Goal: Transaction & Acquisition: Purchase product/service

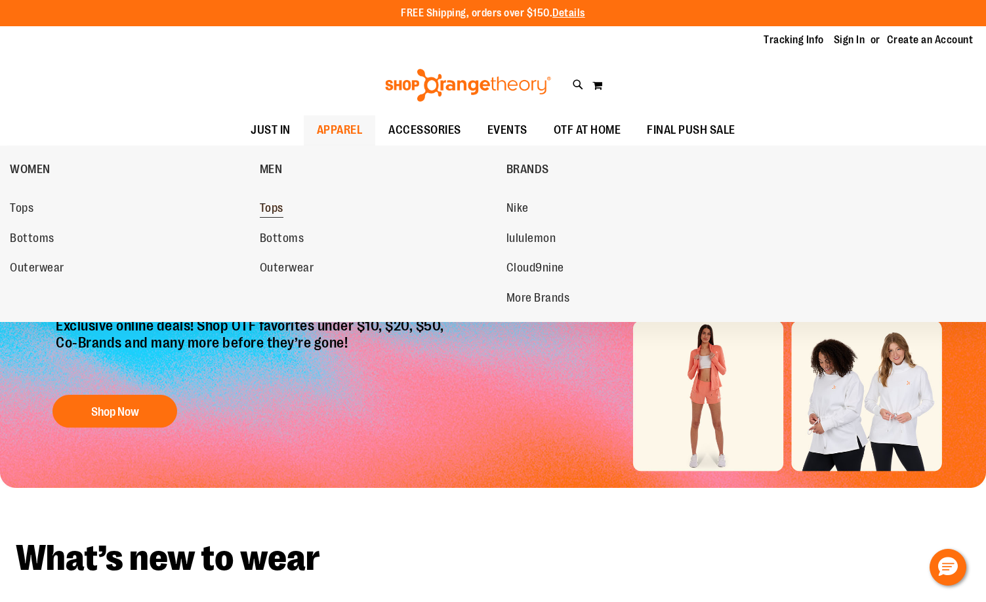
type input "**********"
click at [281, 215] on span "Tops" at bounding box center [272, 209] width 24 height 16
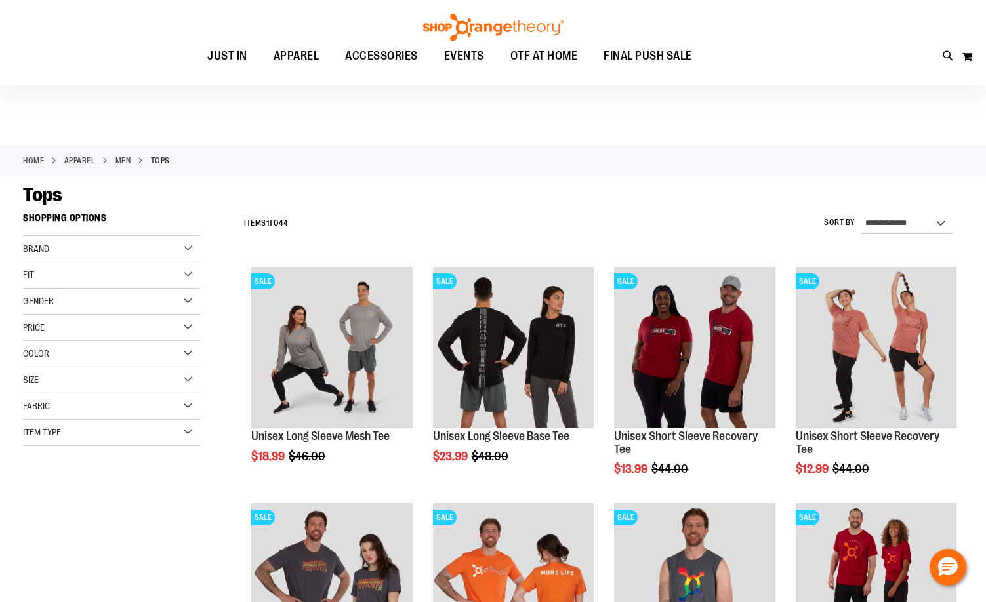
scroll to position [65, 0]
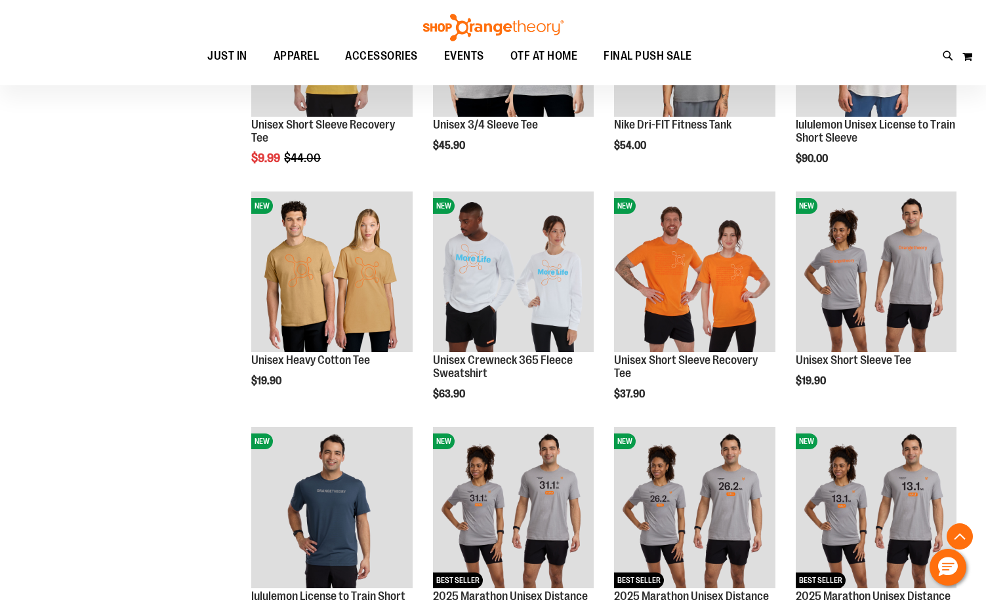
scroll to position [787, 0]
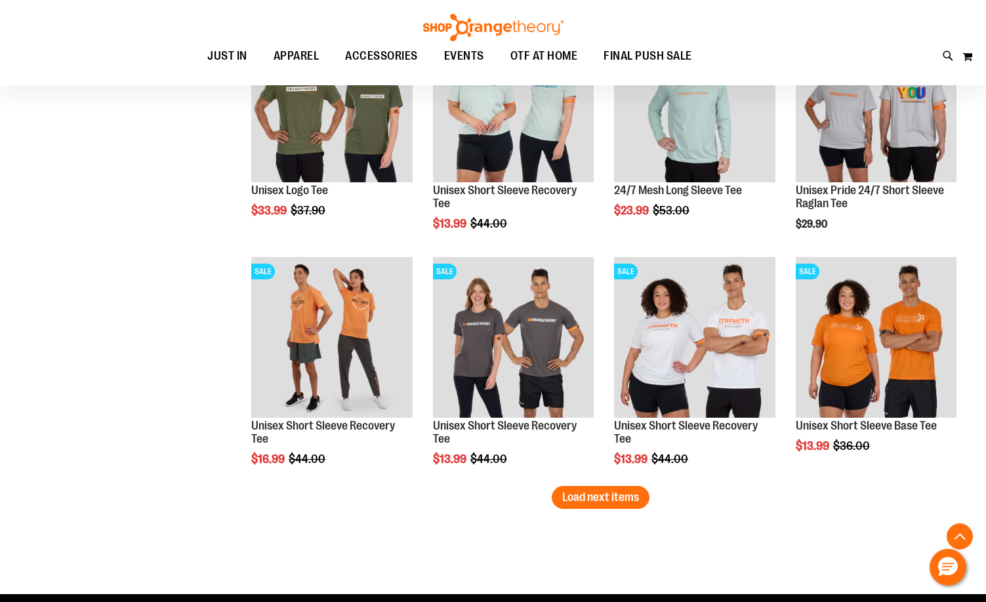
scroll to position [1902, 0]
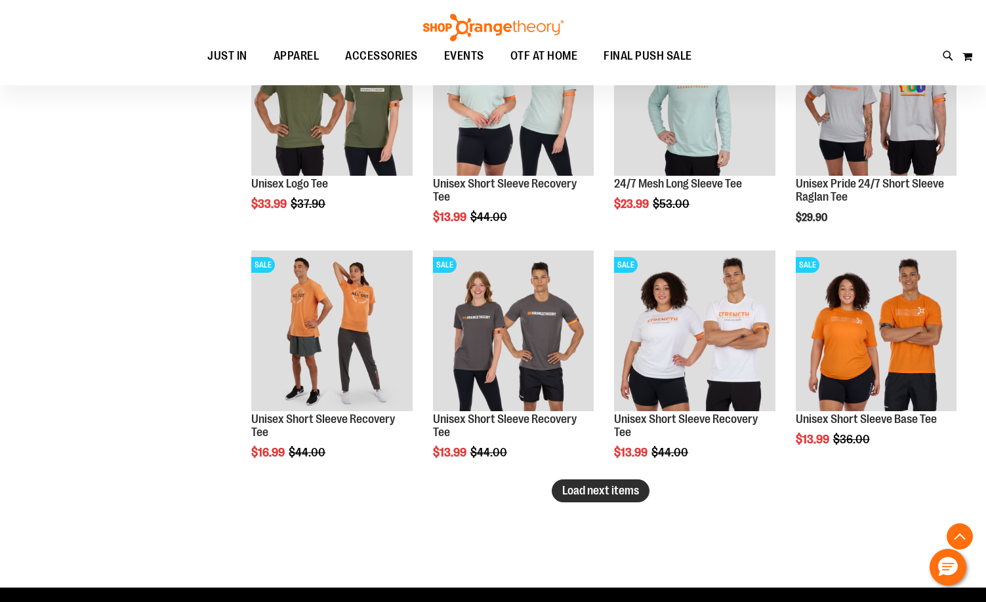
type input "**********"
click at [628, 487] on span "Load next items" at bounding box center [600, 490] width 77 height 13
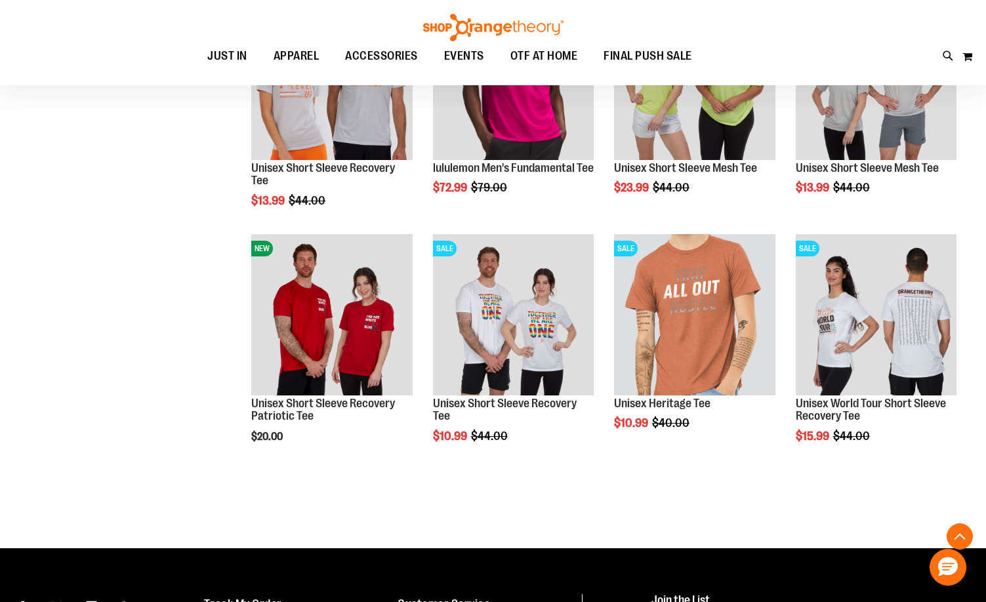
scroll to position [2427, 0]
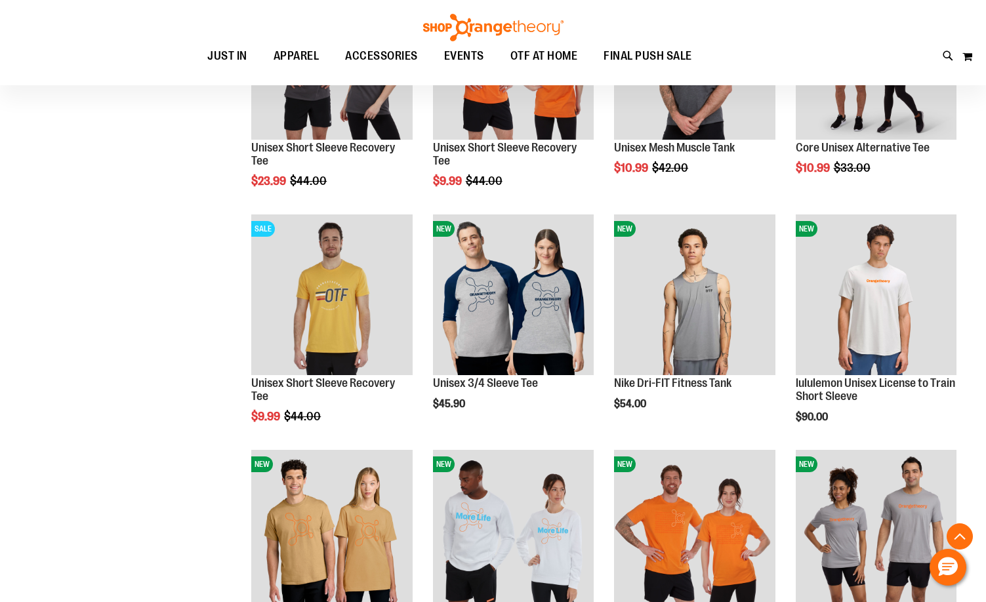
scroll to position [196, 0]
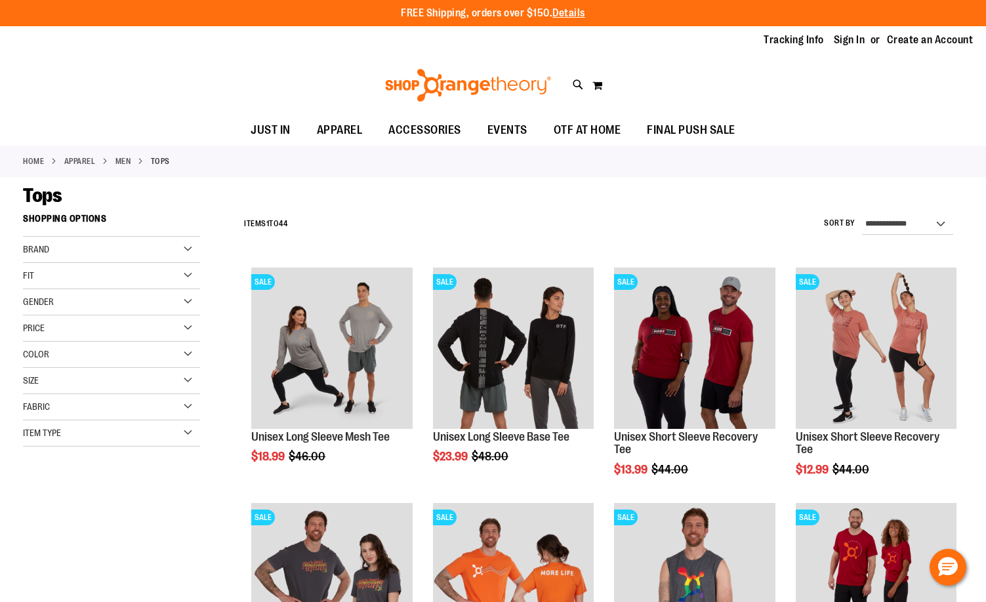
click at [114, 298] on div "Gender" at bounding box center [111, 302] width 177 height 26
click at [66, 343] on span "35 items" at bounding box center [77, 343] width 24 height 14
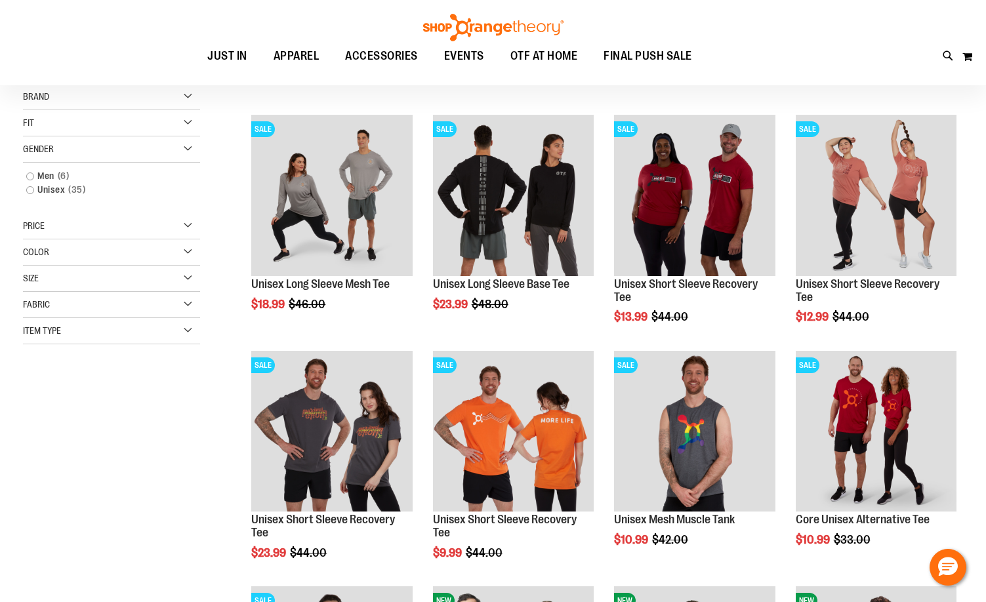
scroll to position [76, 0]
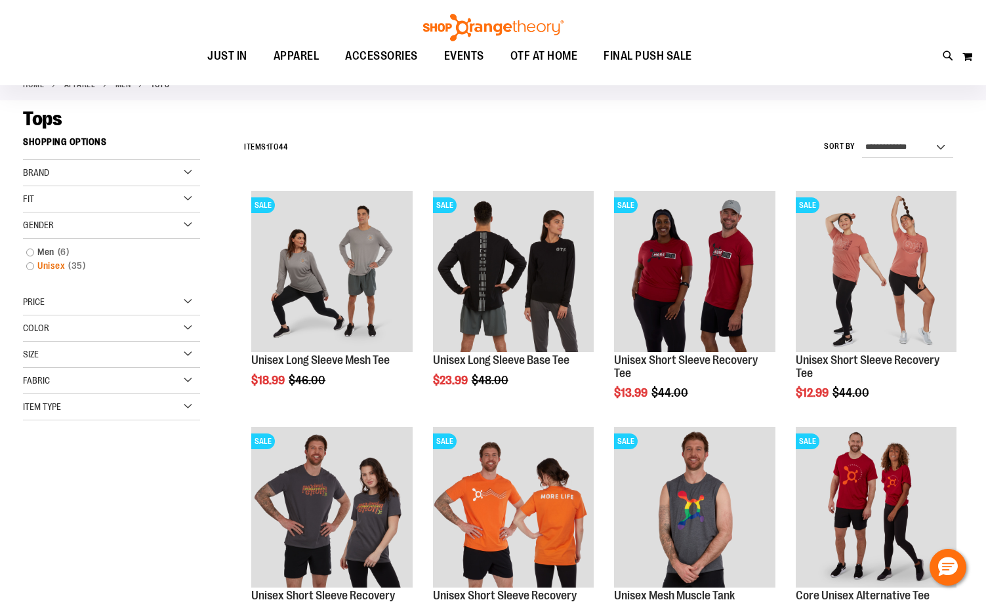
click at [31, 269] on link "Unisex 35 items" at bounding box center [105, 266] width 170 height 14
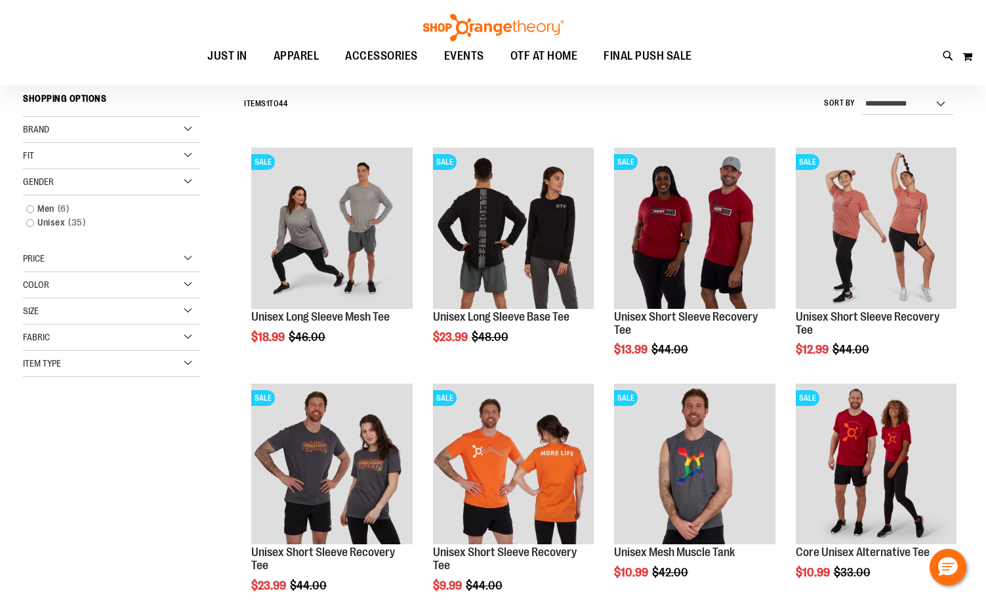
scroll to position [122, 0]
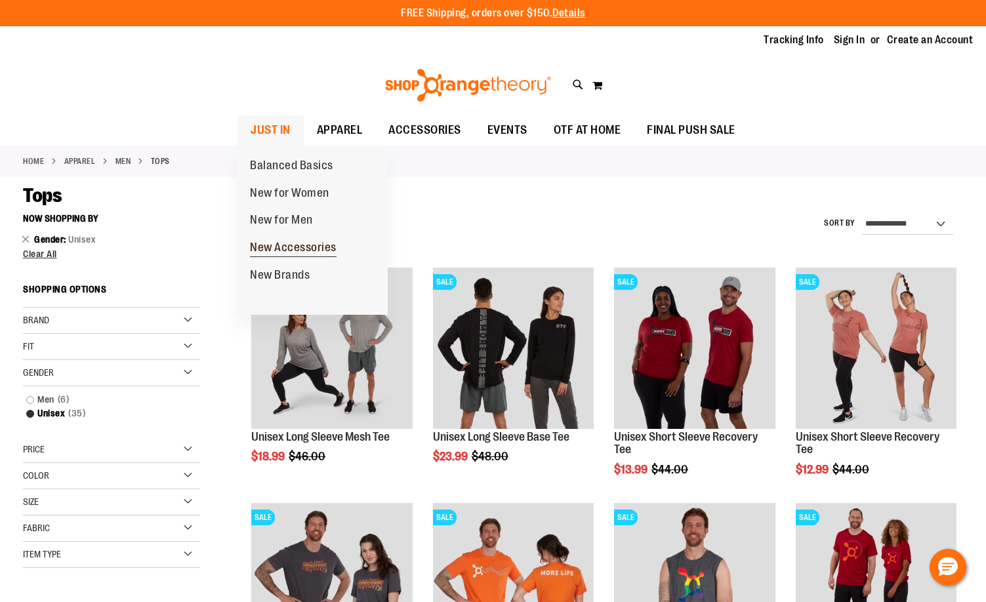
click at [285, 257] on link "New Accessories" at bounding box center [293, 248] width 113 height 28
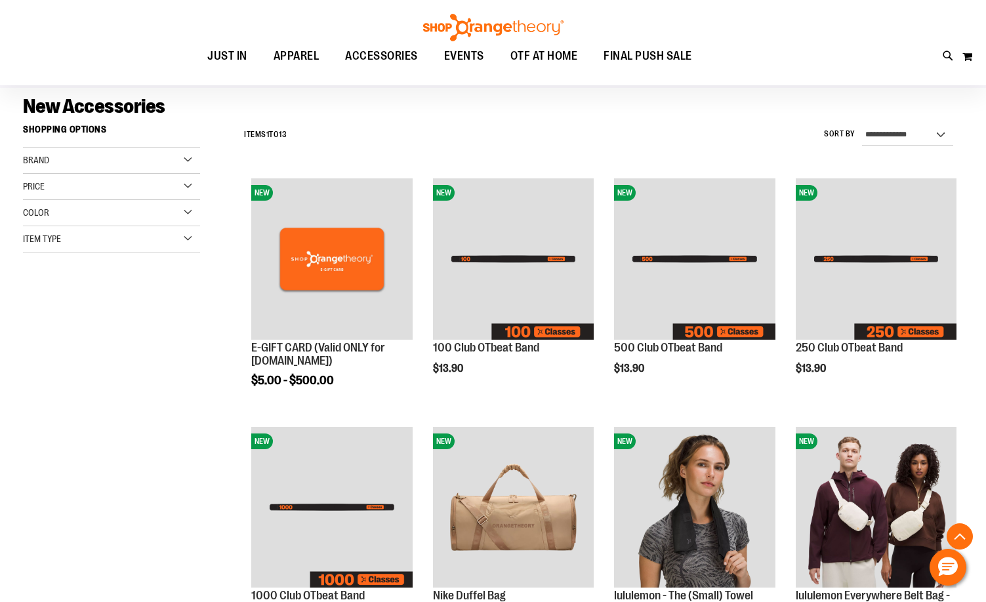
scroll to position [327, 0]
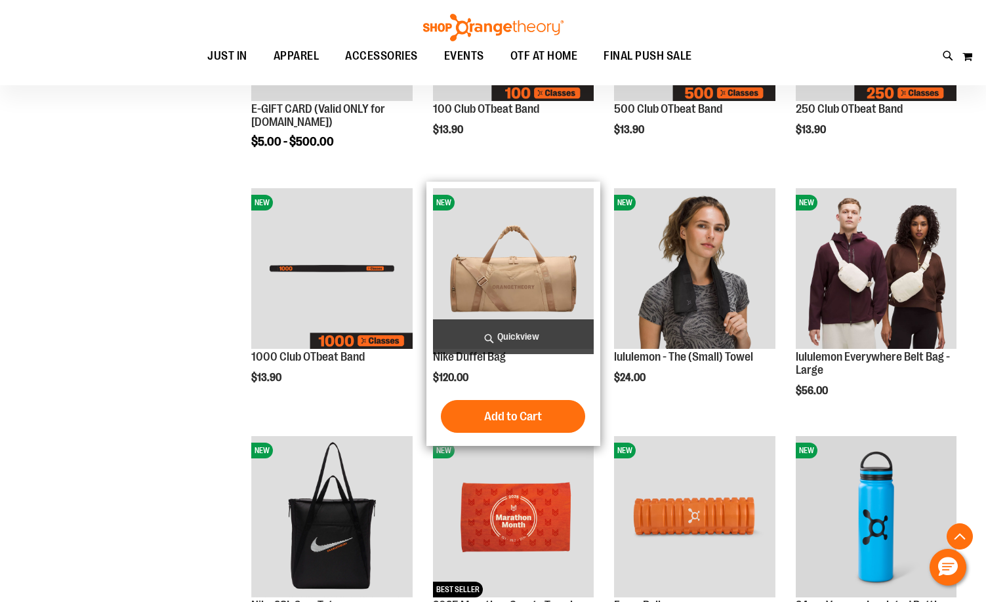
type input "**********"
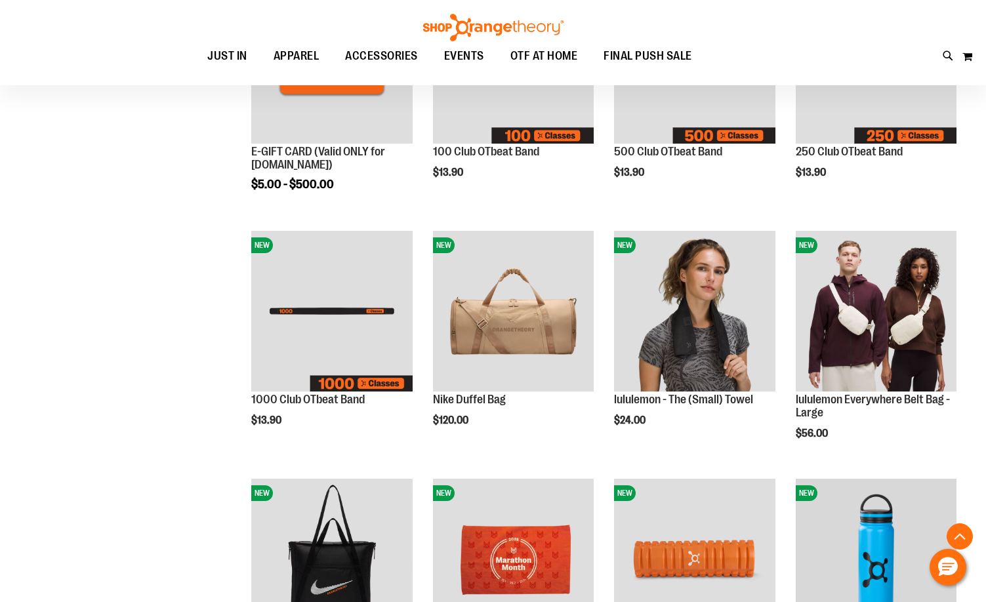
scroll to position [262, 0]
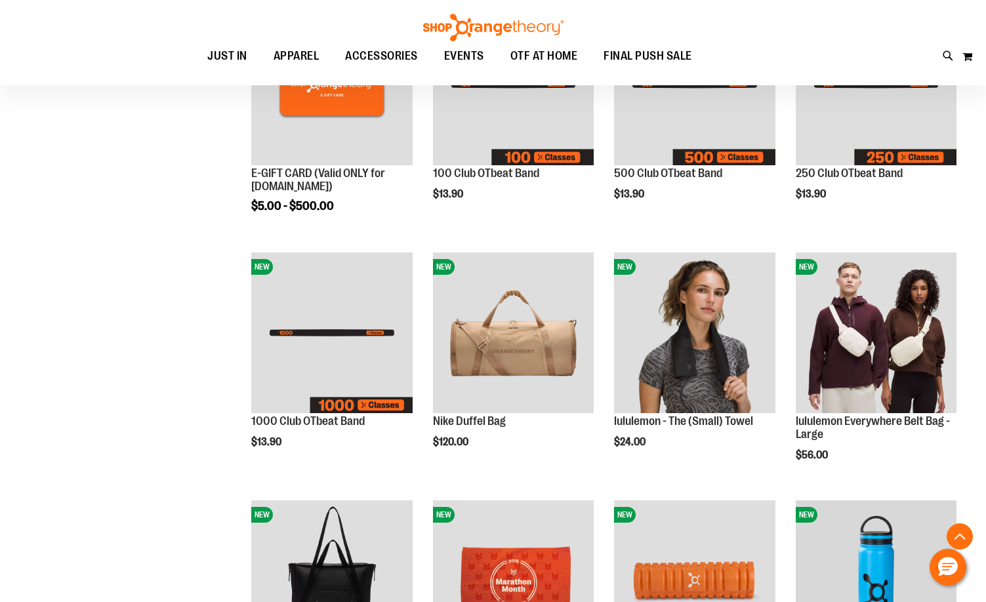
scroll to position [262, 0]
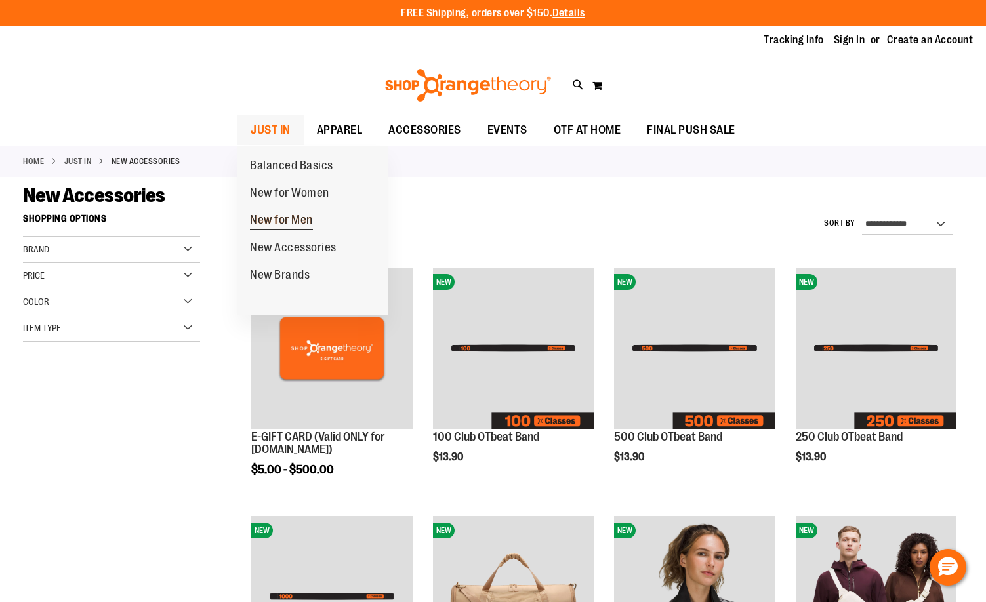
click at [276, 222] on span "New for Men" at bounding box center [281, 221] width 63 height 16
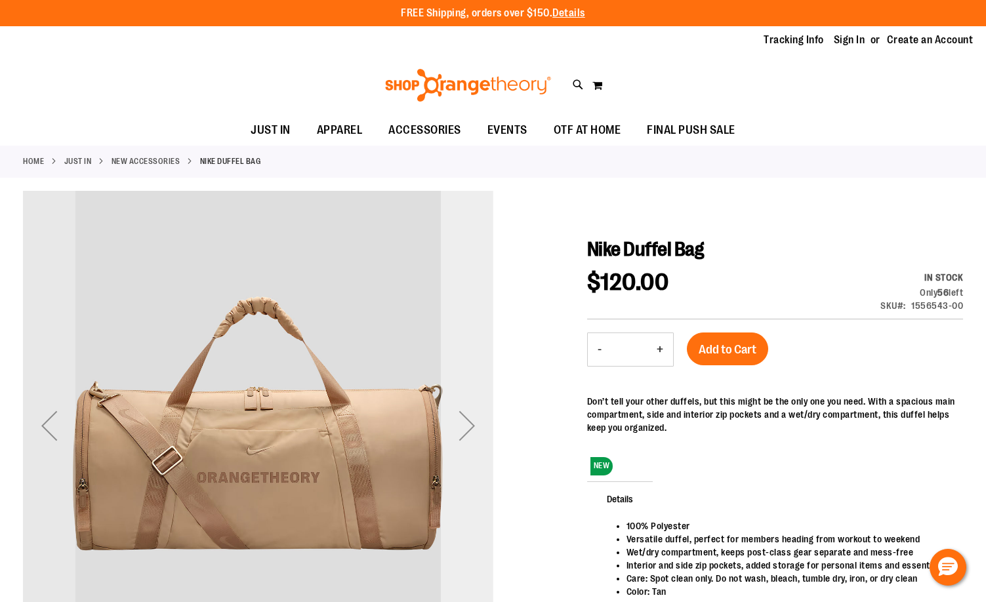
type input "**********"
click at [476, 428] on div "Next" at bounding box center [467, 426] width 52 height 52
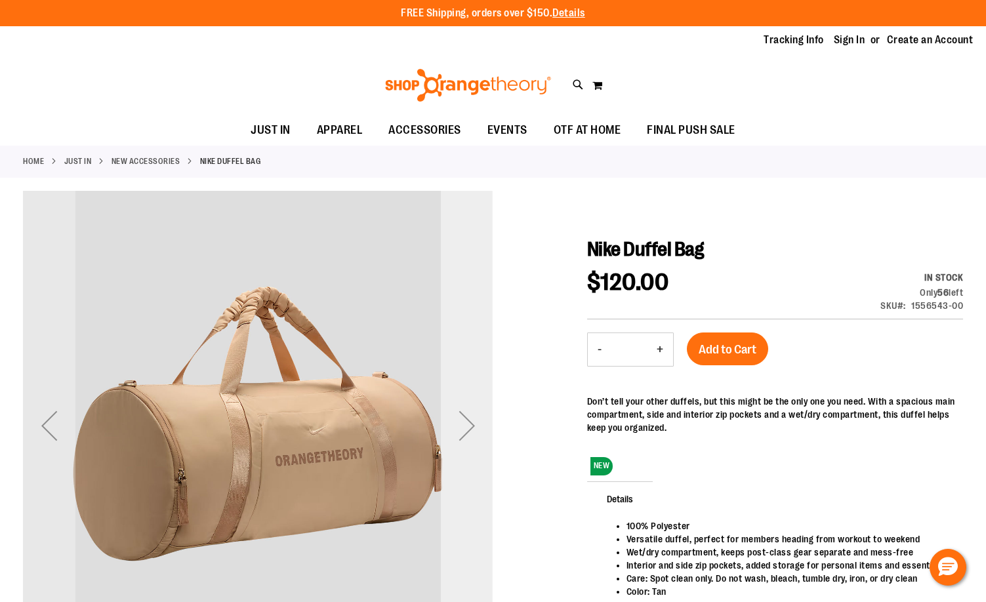
click at [476, 428] on div "Next" at bounding box center [467, 426] width 52 height 52
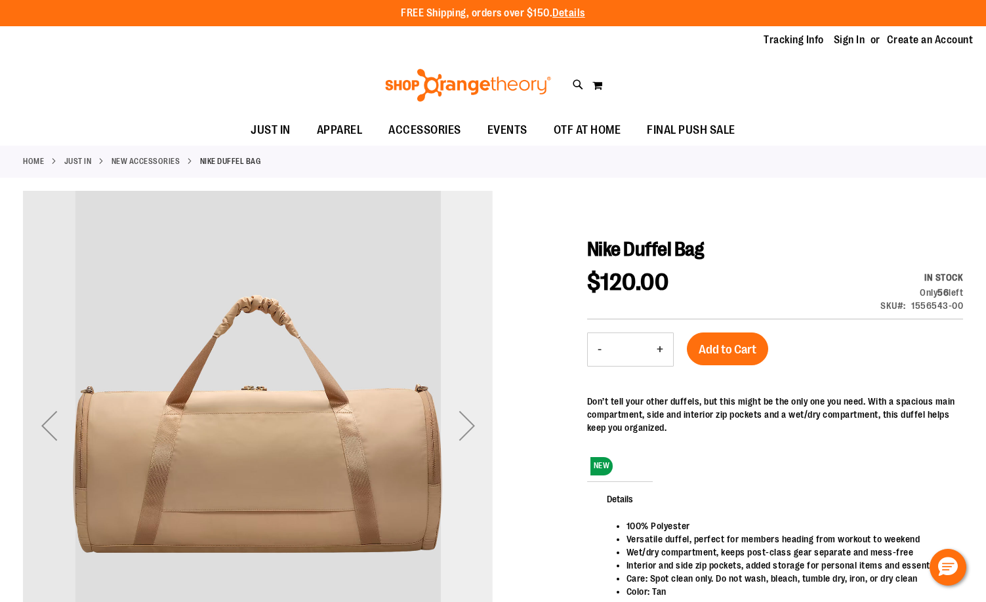
click at [476, 428] on div "Next" at bounding box center [467, 426] width 52 height 52
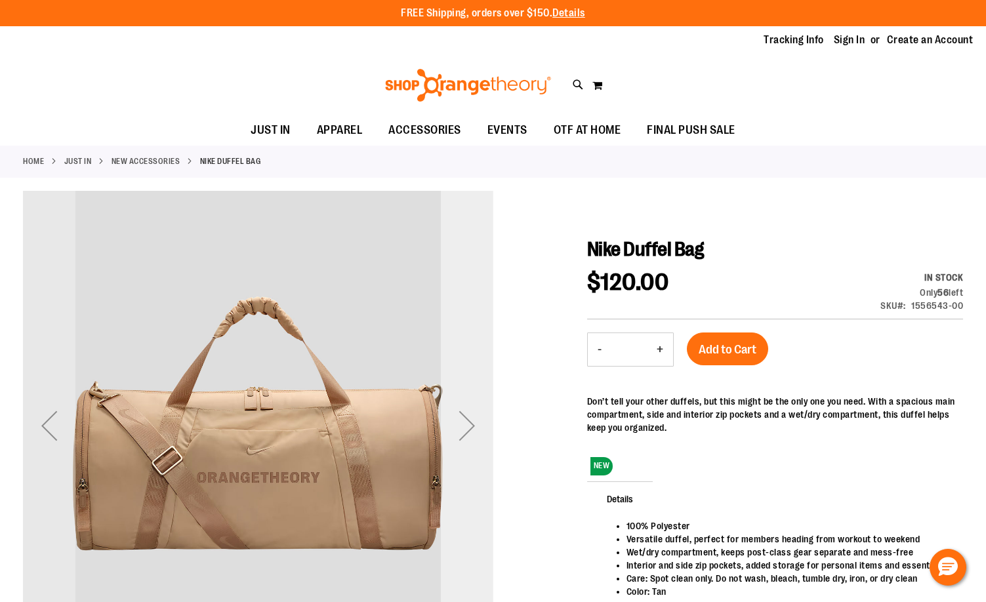
click at [476, 428] on div "Next" at bounding box center [467, 426] width 52 height 52
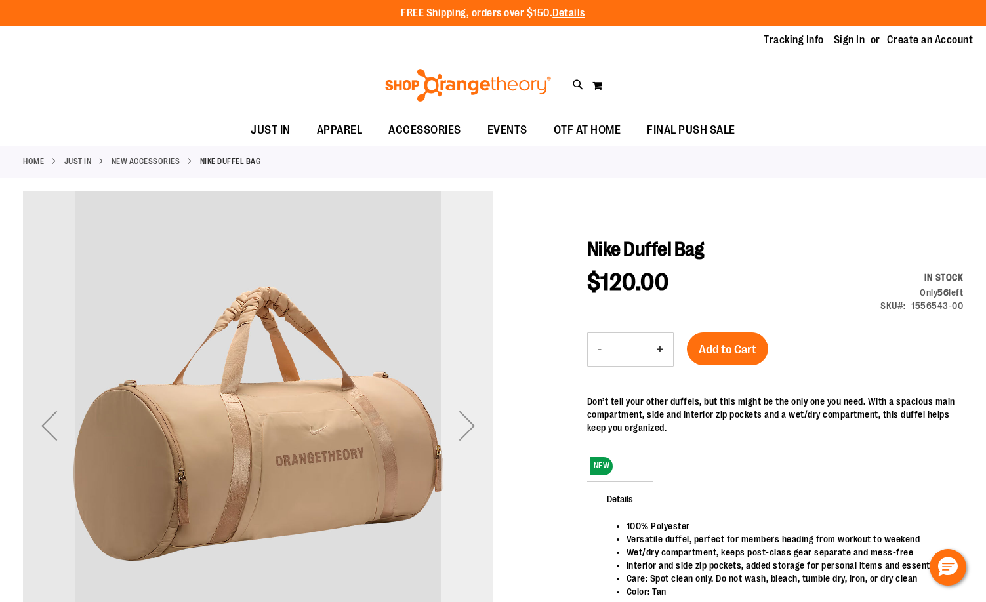
click at [476, 428] on div "Next" at bounding box center [467, 426] width 52 height 52
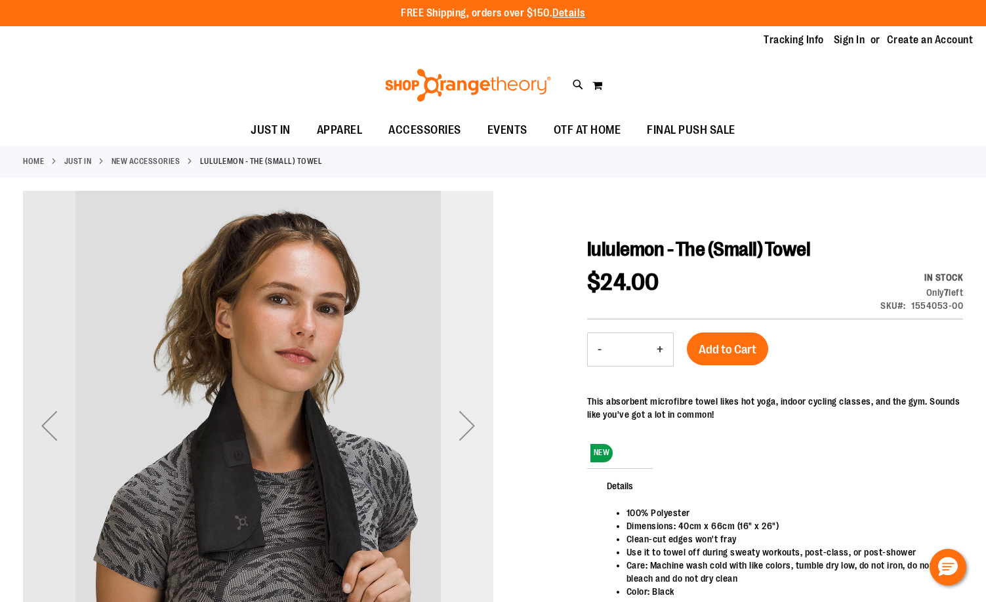
type input "**********"
click at [468, 430] on div "Next" at bounding box center [467, 426] width 52 height 52
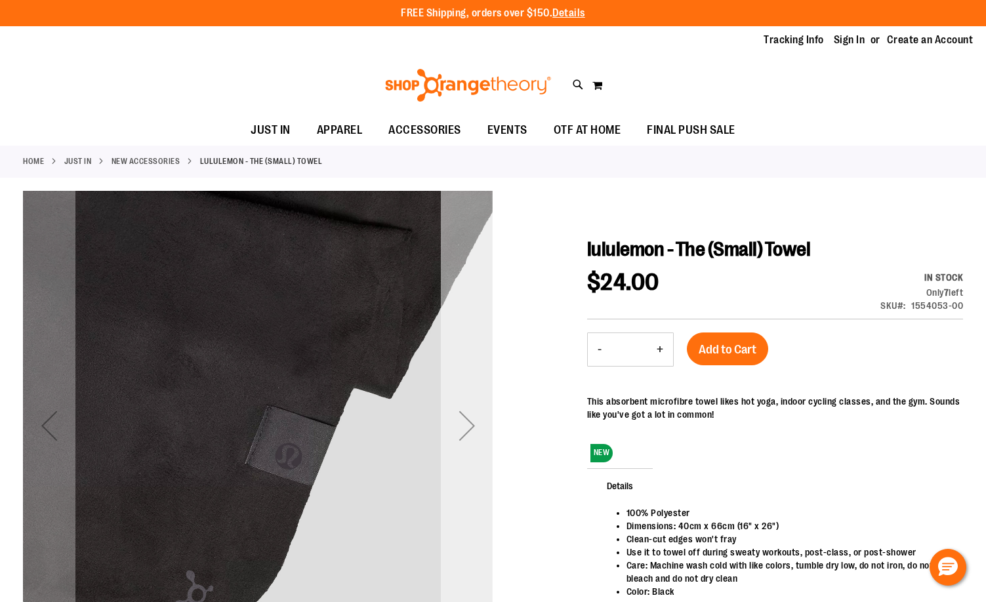
click at [468, 430] on div "Next" at bounding box center [467, 426] width 52 height 52
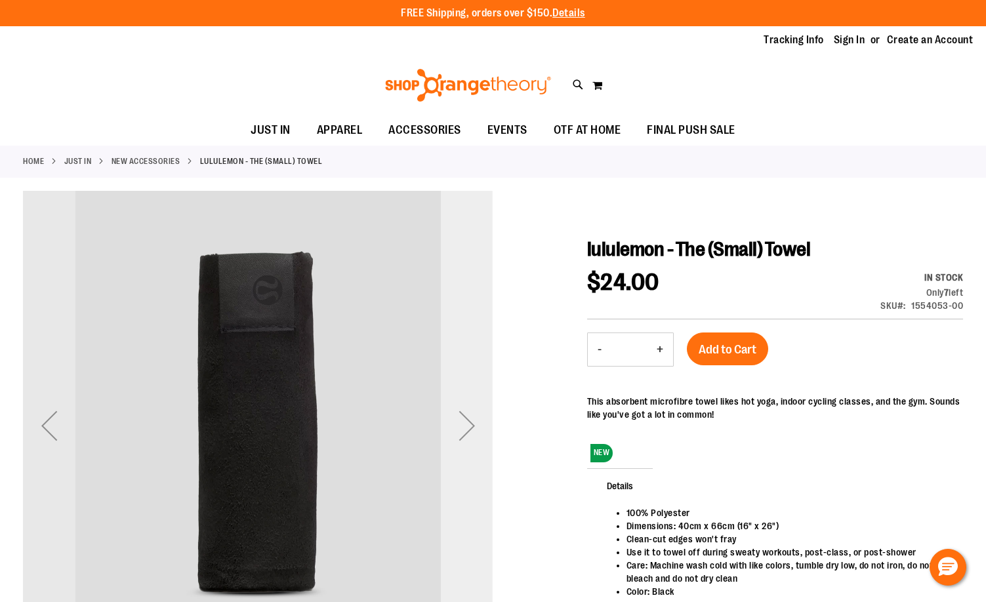
click at [468, 430] on div "Next" at bounding box center [467, 426] width 52 height 52
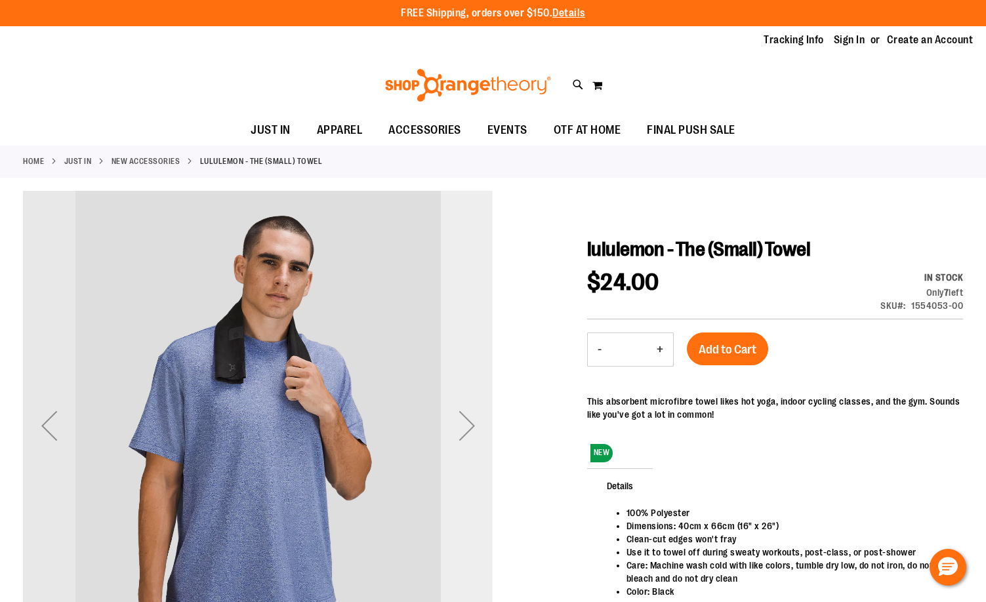
click at [468, 430] on div "Next" at bounding box center [467, 426] width 52 height 52
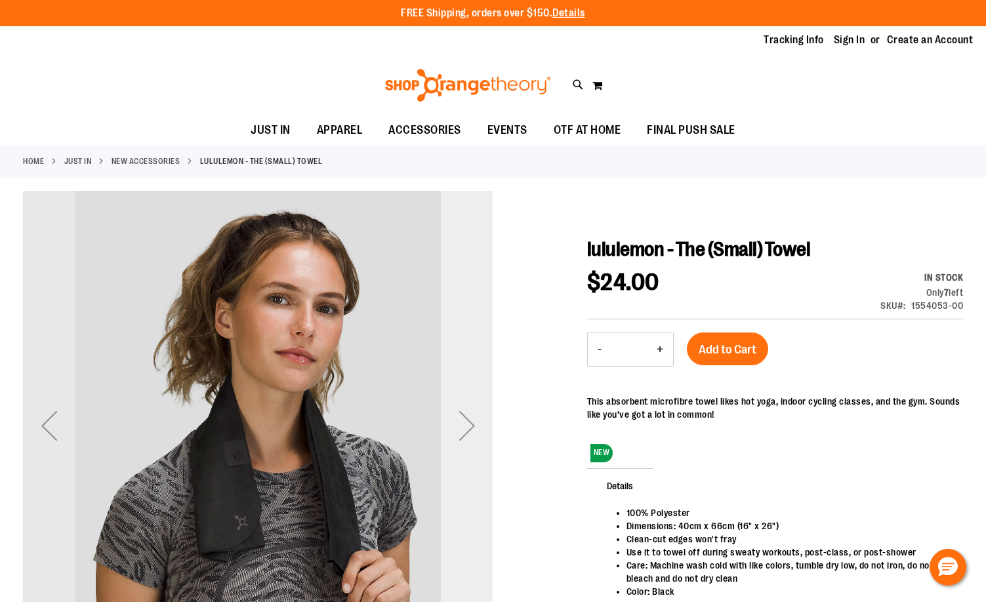
click at [468, 430] on div "Next" at bounding box center [467, 426] width 52 height 52
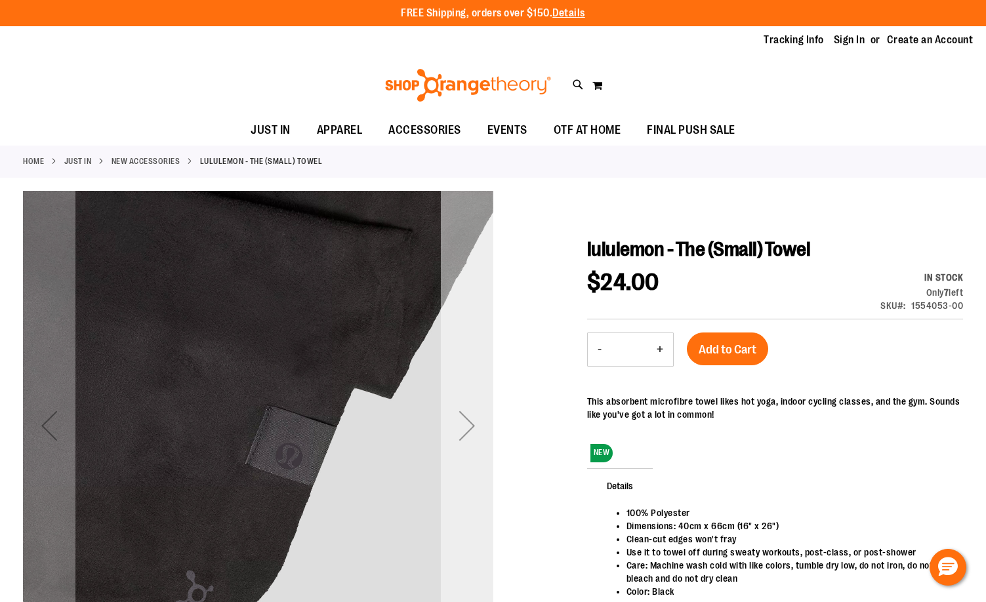
click at [474, 426] on div "Next" at bounding box center [467, 426] width 52 height 52
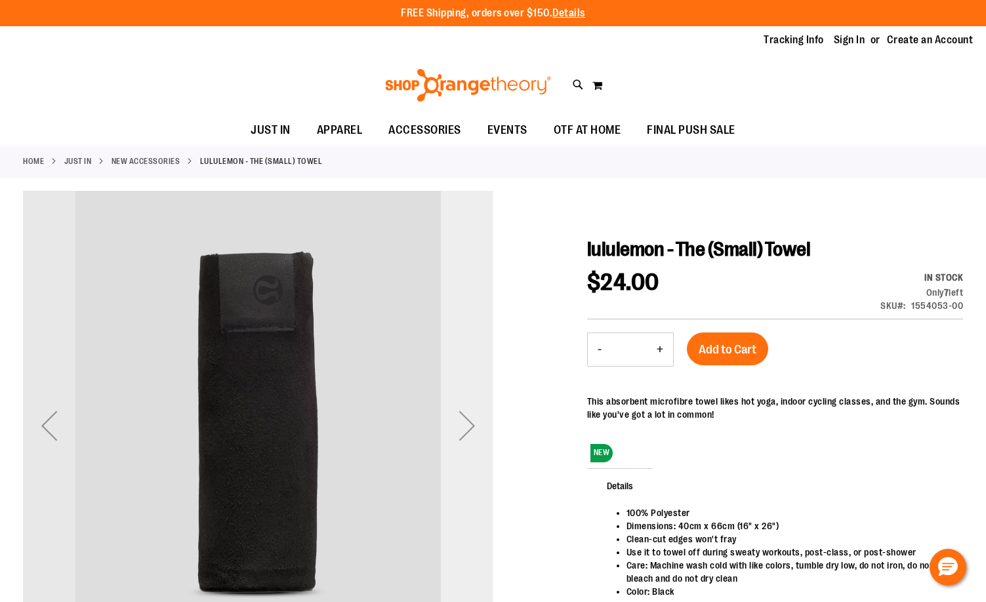
click at [474, 426] on div "Next" at bounding box center [467, 426] width 52 height 52
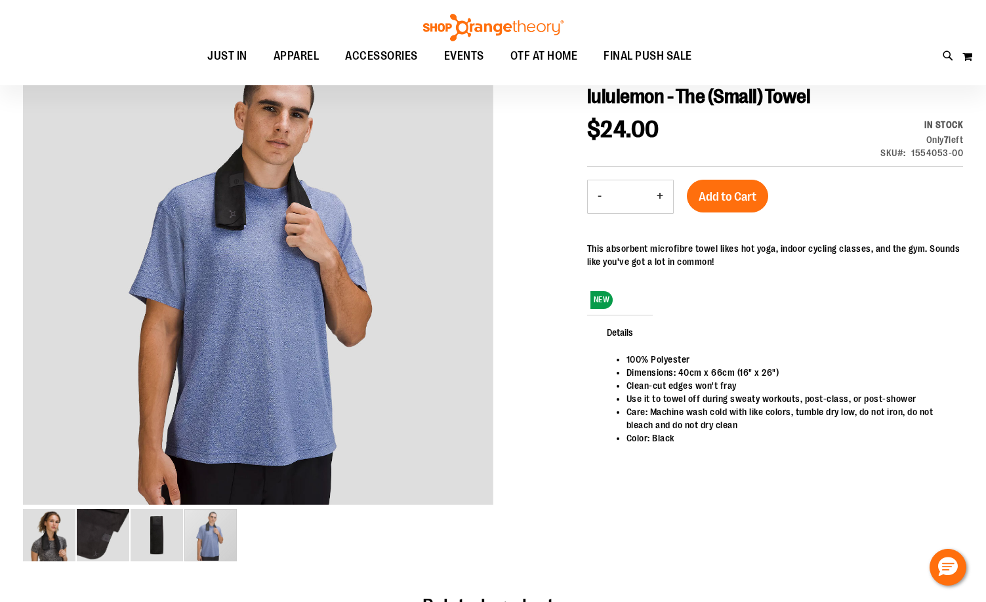
scroll to position [131, 0]
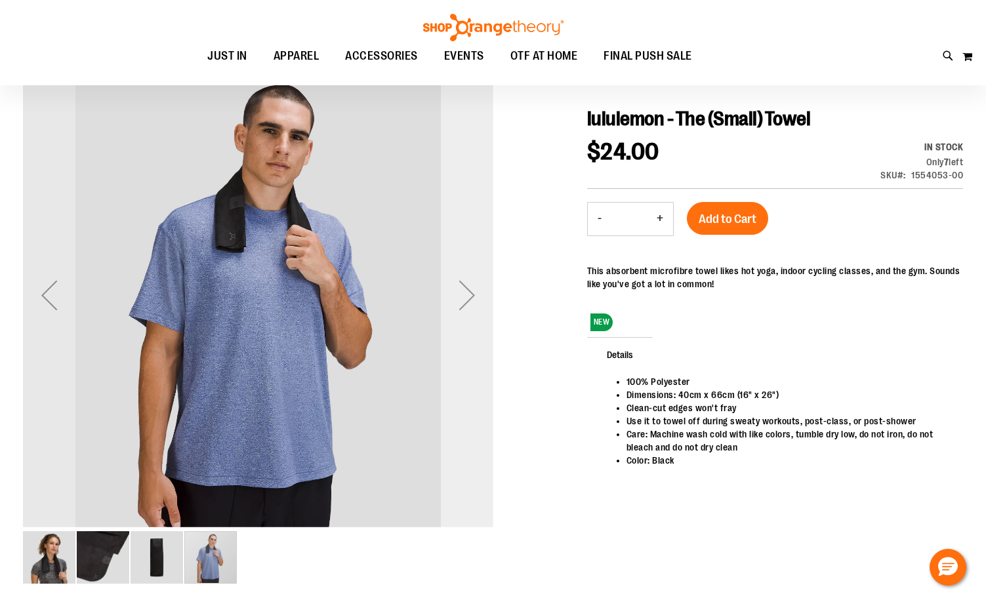
click at [471, 297] on div "Next" at bounding box center [467, 295] width 52 height 52
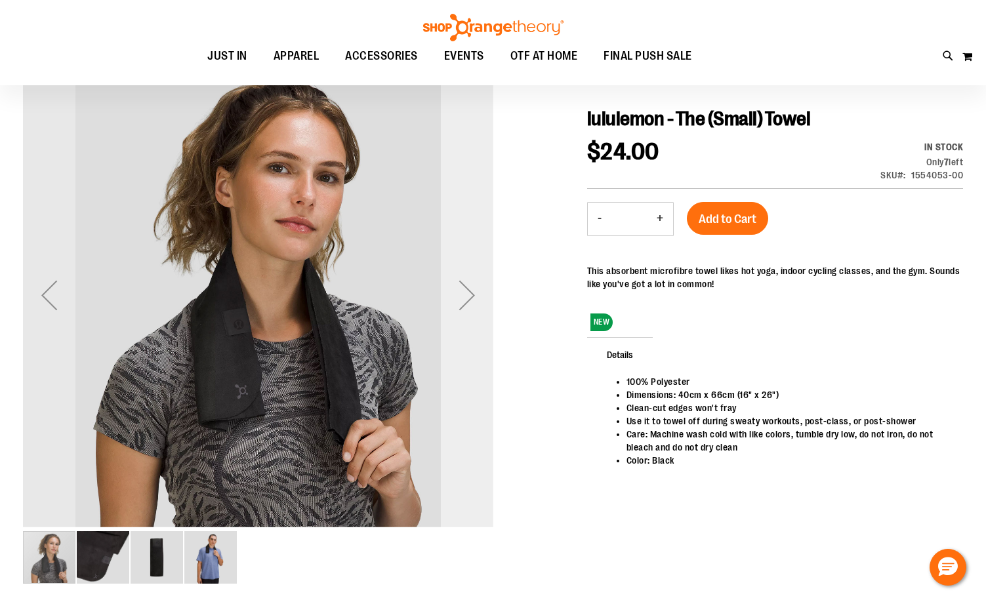
click at [471, 297] on div "Next" at bounding box center [467, 295] width 52 height 52
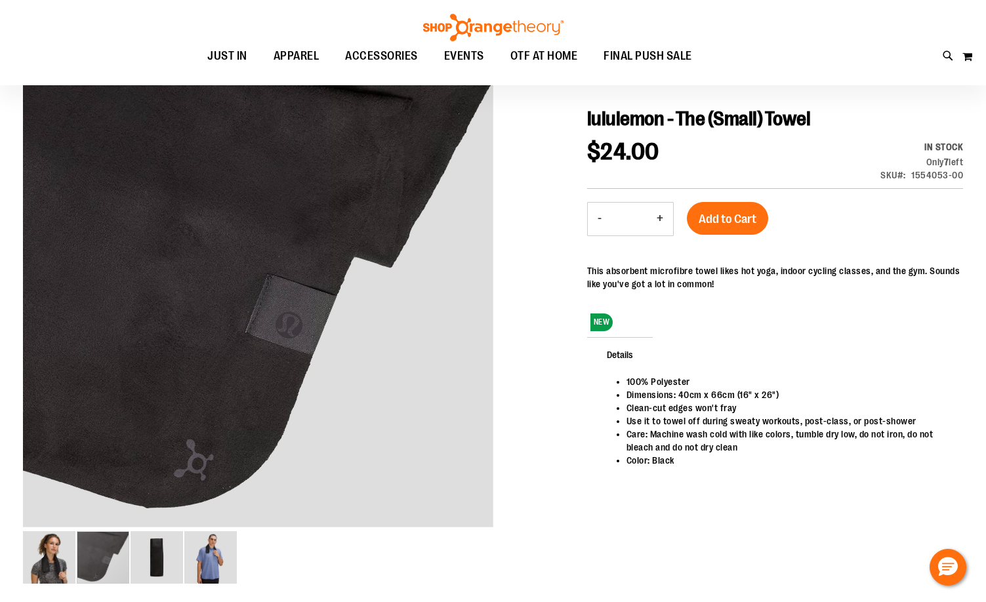
scroll to position [0, 0]
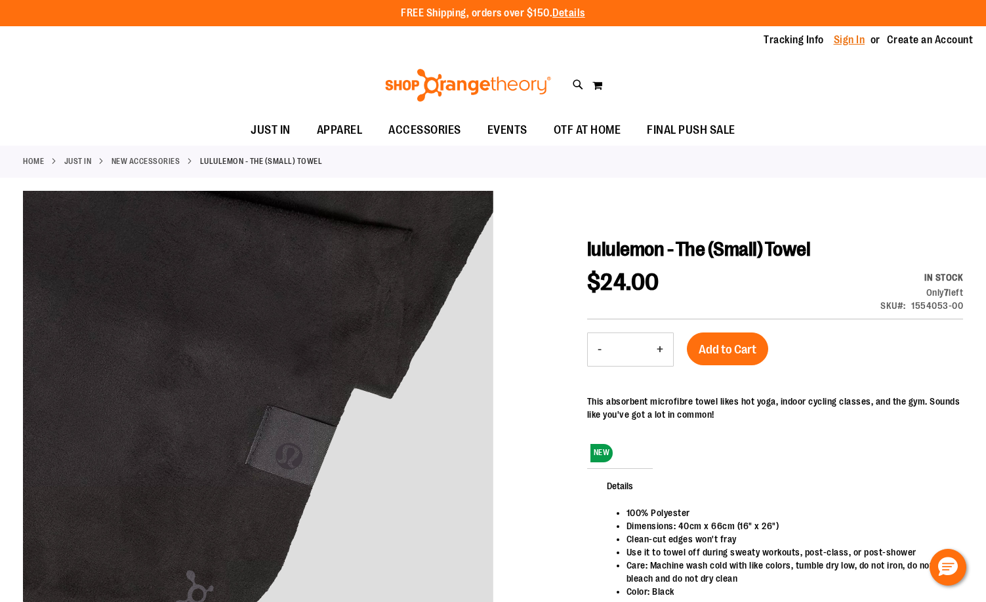
click at [858, 39] on link "Sign In" at bounding box center [849, 40] width 31 height 14
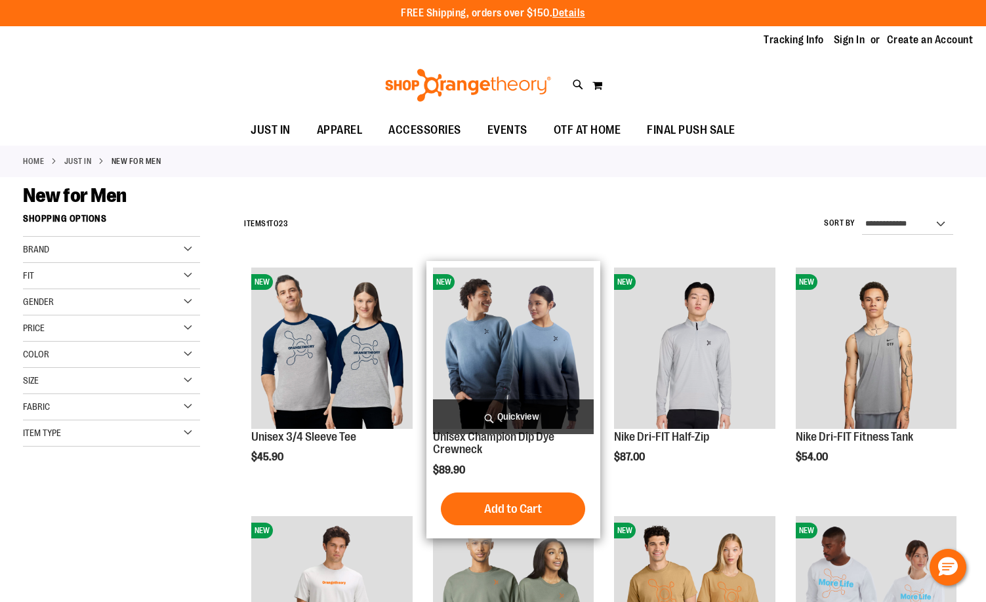
type input "**********"
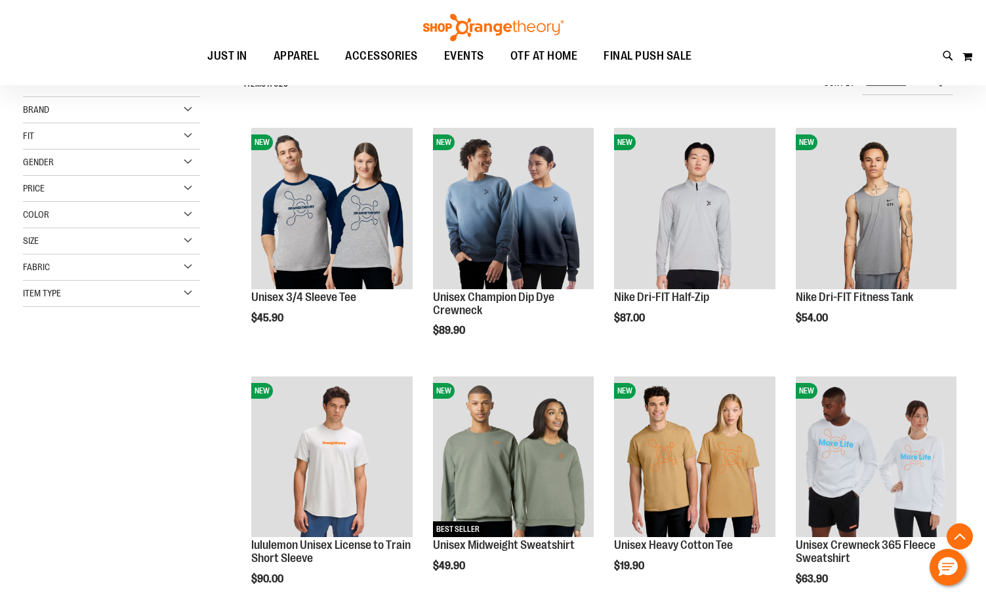
scroll to position [262, 0]
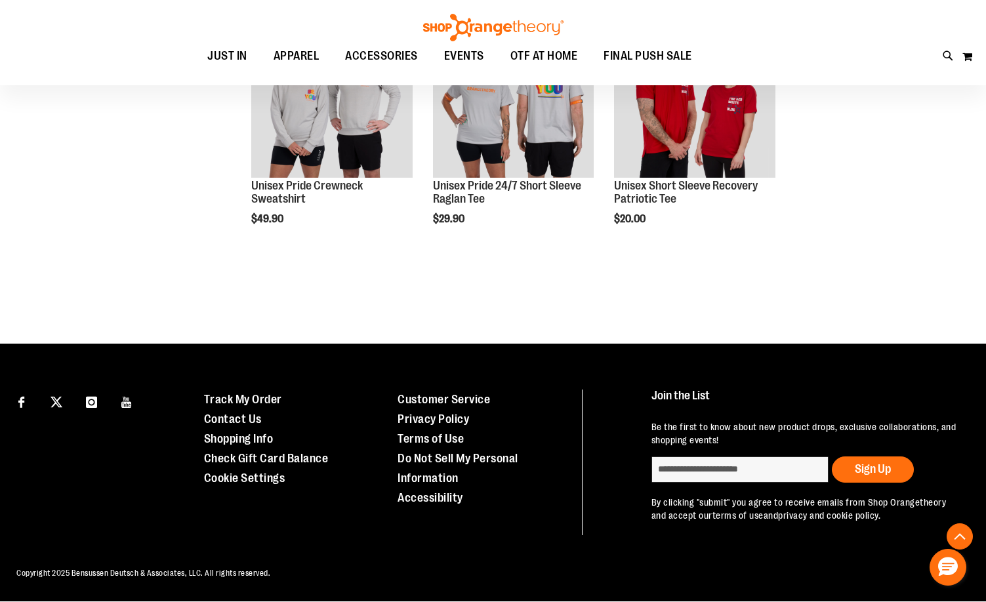
scroll to position [1177, 0]
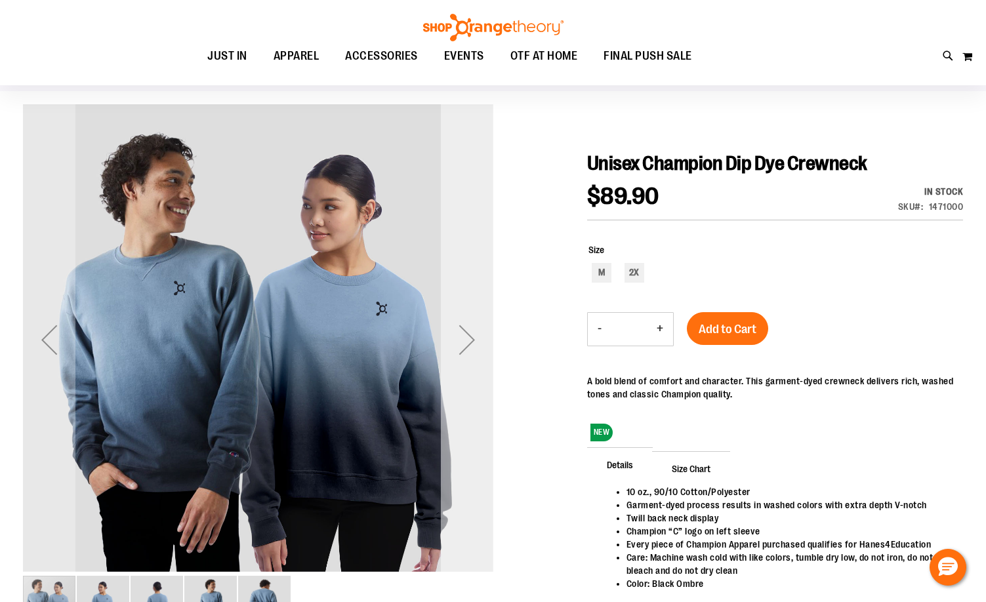
scroll to position [65, 0]
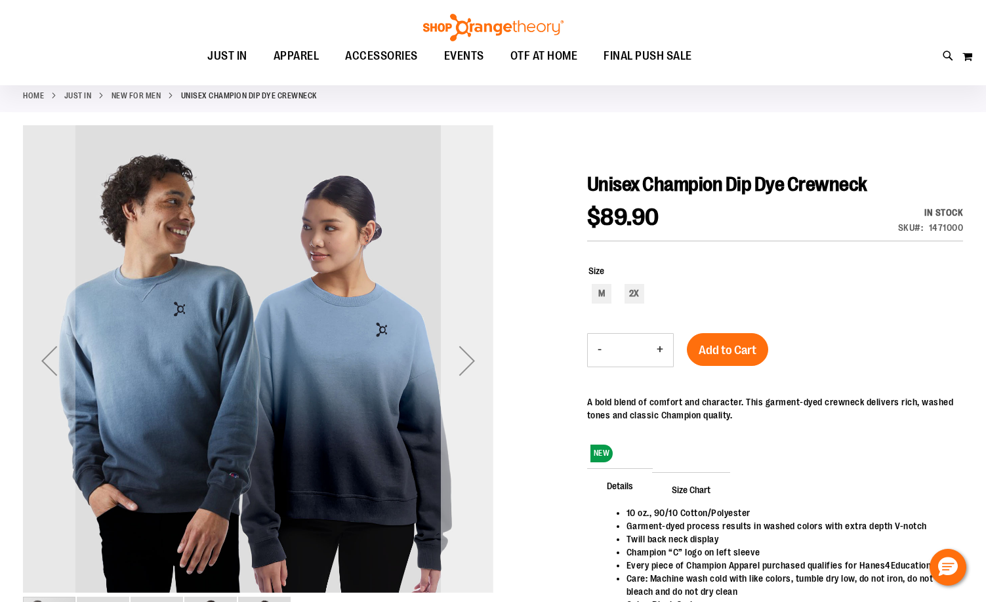
type input "**********"
click at [479, 360] on div "Next" at bounding box center [467, 361] width 52 height 52
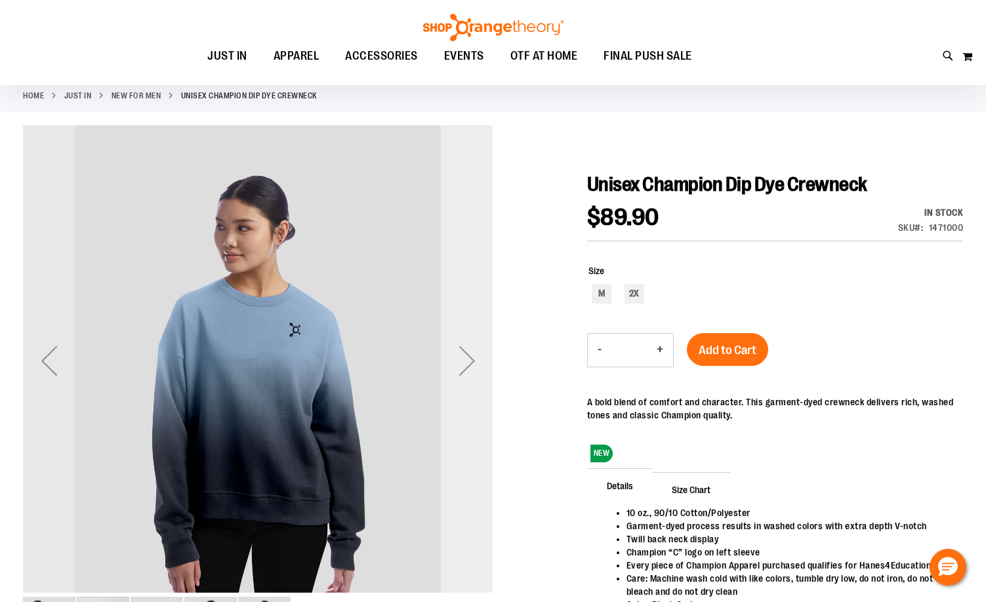
click at [479, 360] on div "Next" at bounding box center [467, 361] width 52 height 52
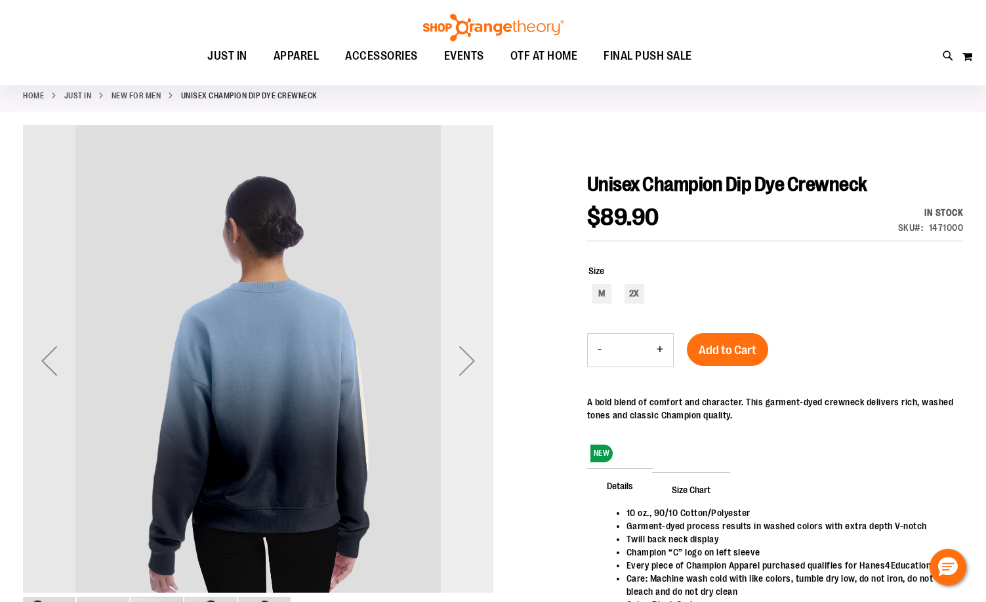
click at [479, 360] on div "Next" at bounding box center [467, 361] width 52 height 52
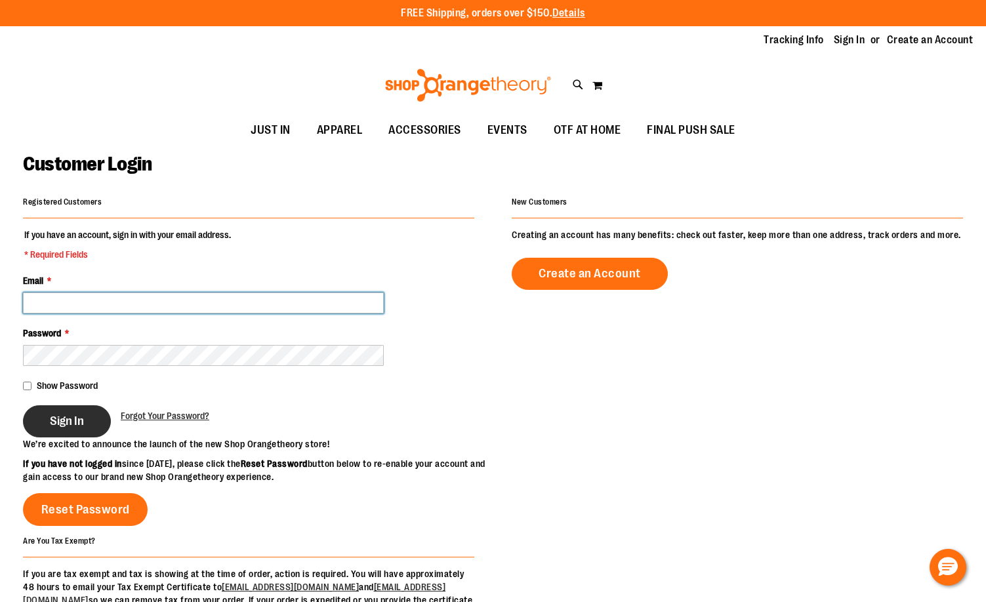
type input "**********"
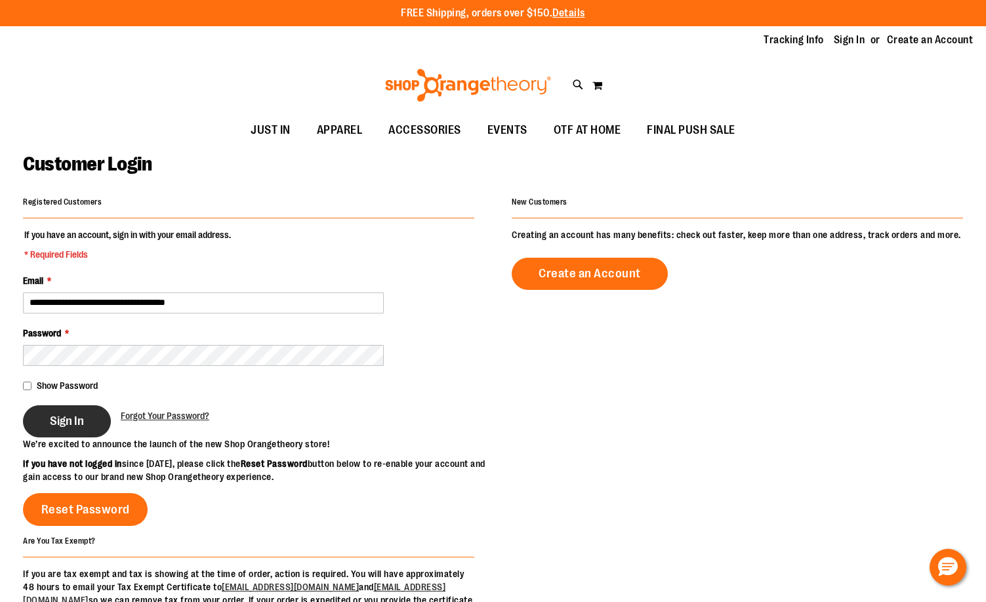
type input "**********"
click at [74, 431] on button "Sign In" at bounding box center [67, 421] width 88 height 32
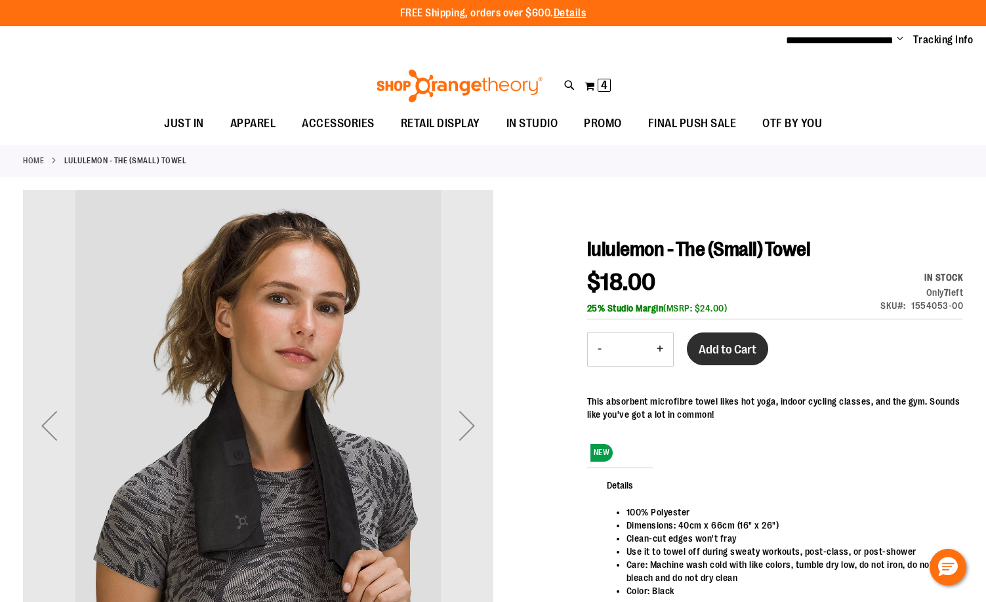
type input "**********"
click at [737, 344] on span "Add to Cart" at bounding box center [728, 349] width 58 height 14
